Goal: Task Accomplishment & Management: Use online tool/utility

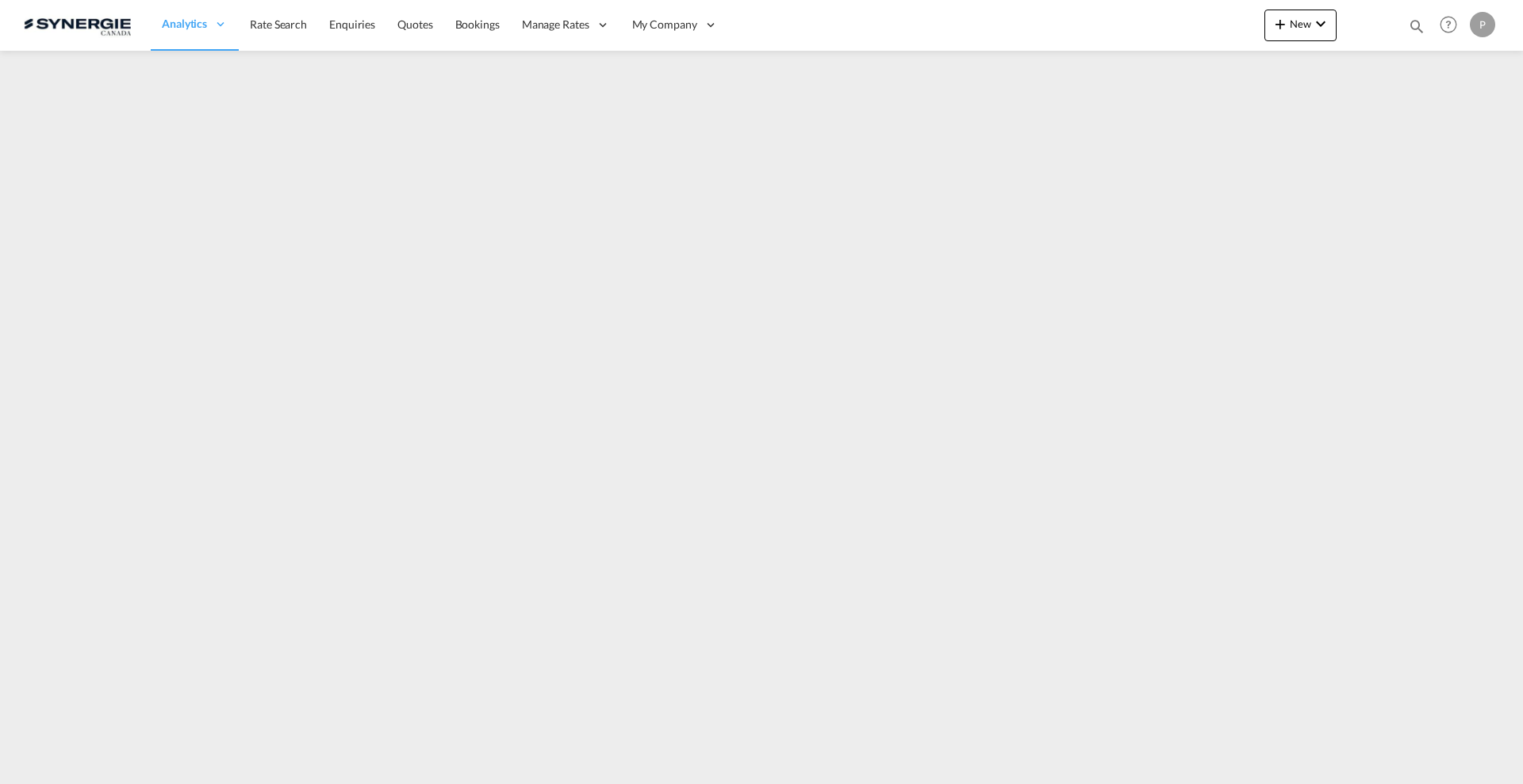
click at [1415, 30] on md-icon "icon-magnify" at bounding box center [1417, 26] width 18 height 18
click at [1181, 22] on select "Bookings Quotes Enquiries" at bounding box center [1163, 25] width 75 height 28
select select "Quotes"
click at [1126, 12] on select "Bookings Quotes Enquiries" at bounding box center [1163, 25] width 75 height 28
click at [1242, 23] on input at bounding box center [1297, 25] width 197 height 27
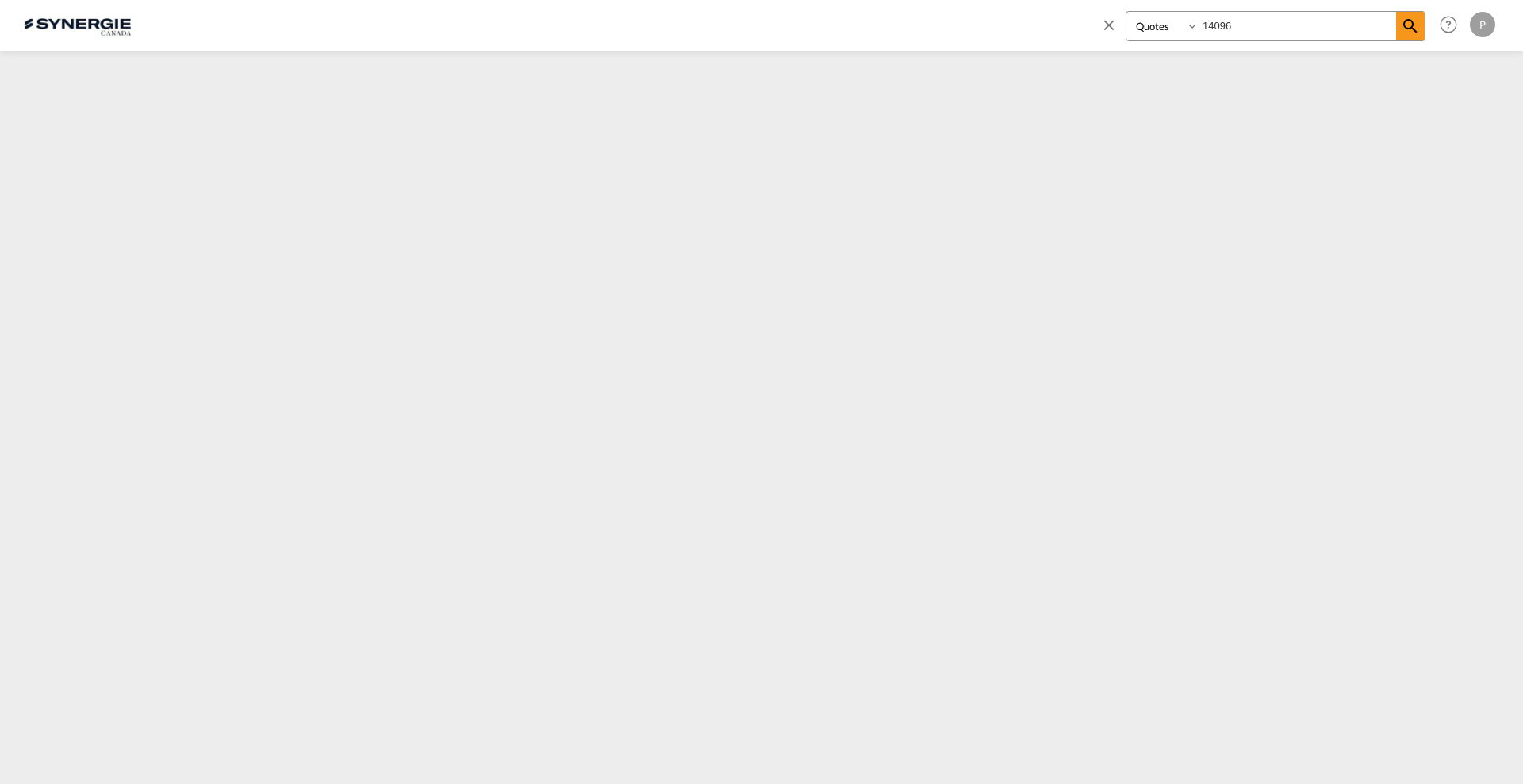
type input "14096"
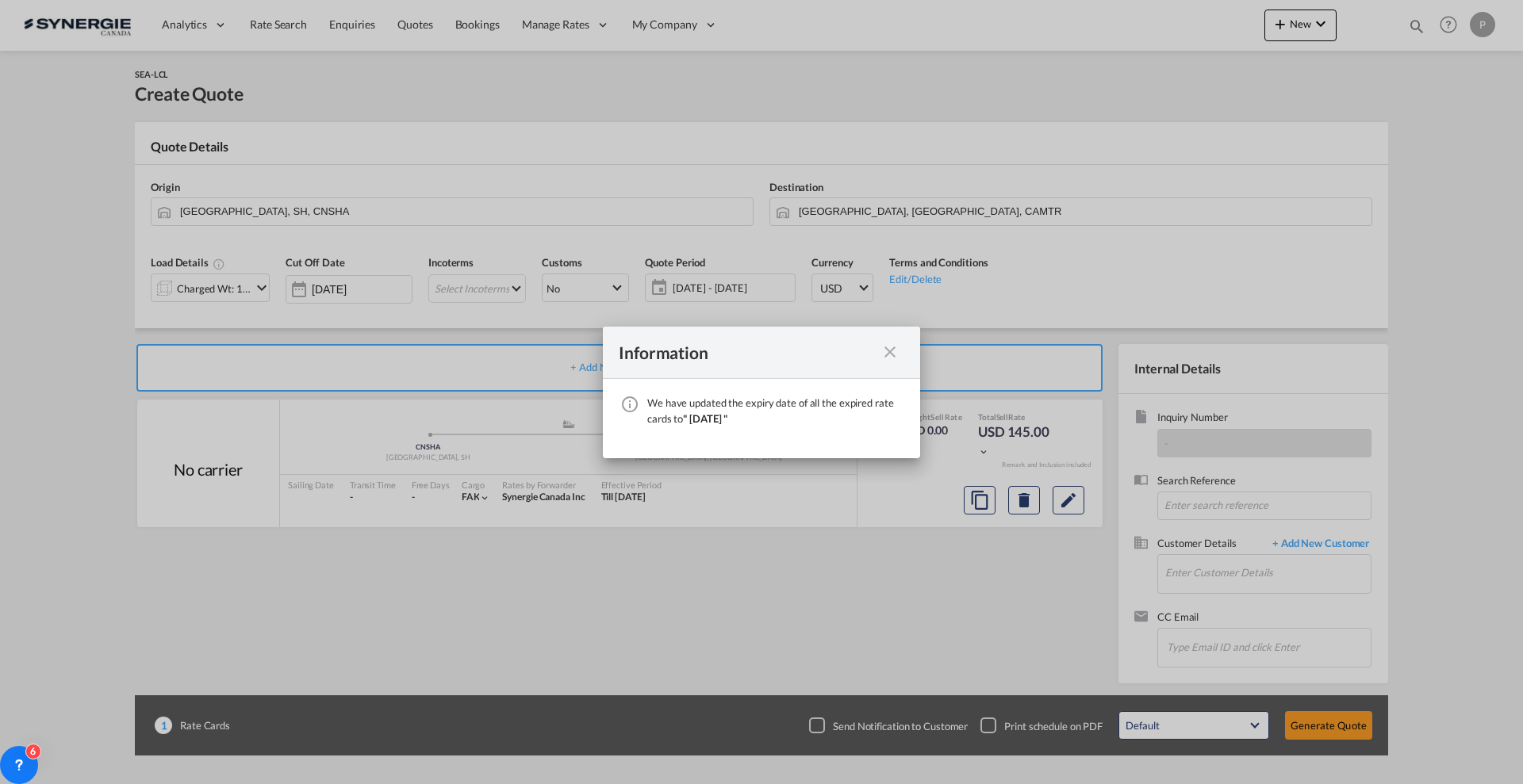
click at [889, 352] on md-icon "icon-close fg-AAA8AD cursor" at bounding box center [890, 351] width 19 height 19
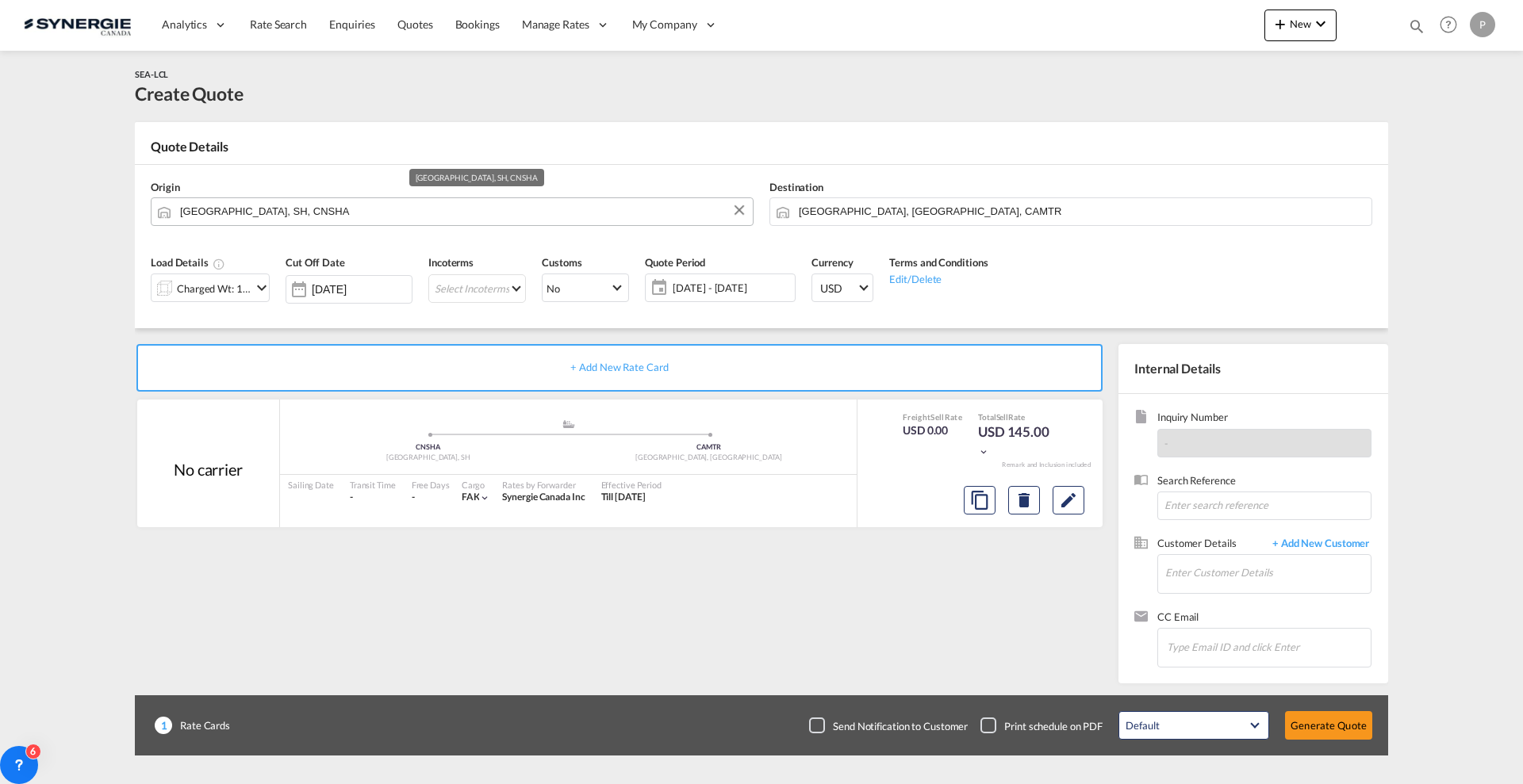
click at [480, 208] on input "[GEOGRAPHIC_DATA], SH, CNSHA" at bounding box center [462, 211] width 565 height 27
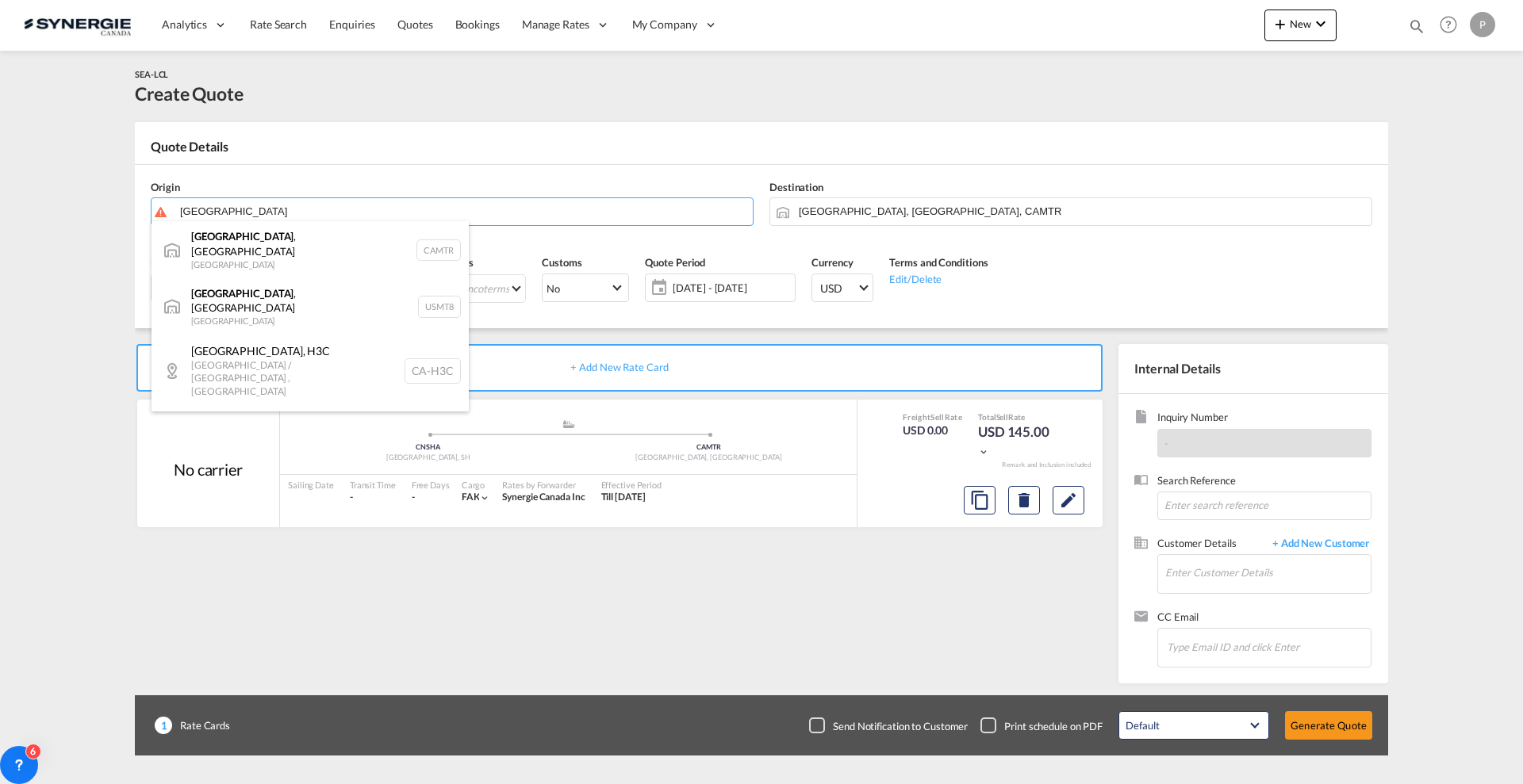
type input "[GEOGRAPHIC_DATA]"
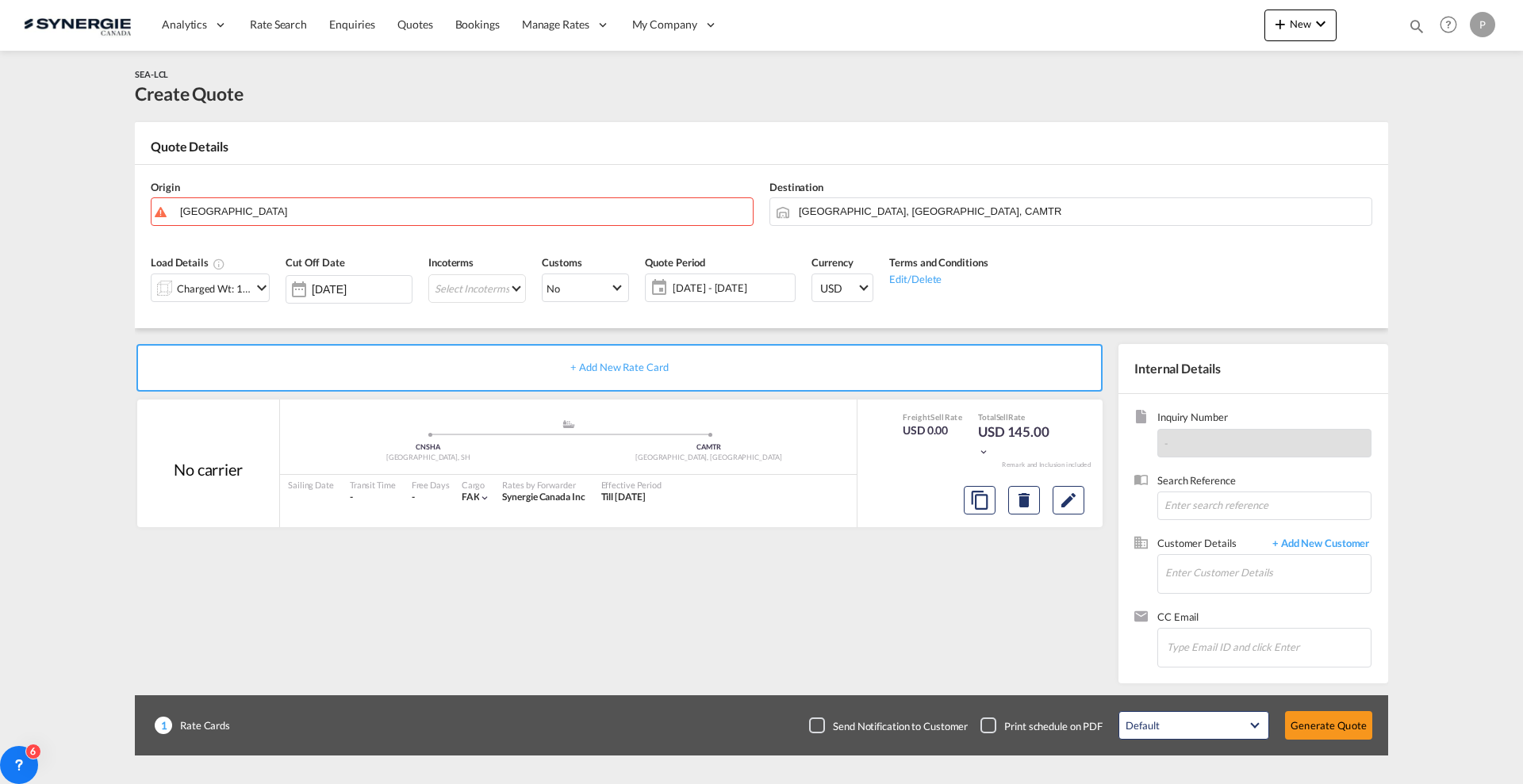
click at [412, 159] on div "Quote Details" at bounding box center [761, 150] width 1253 height 25
